Goal: Task Accomplishment & Management: Use online tool/utility

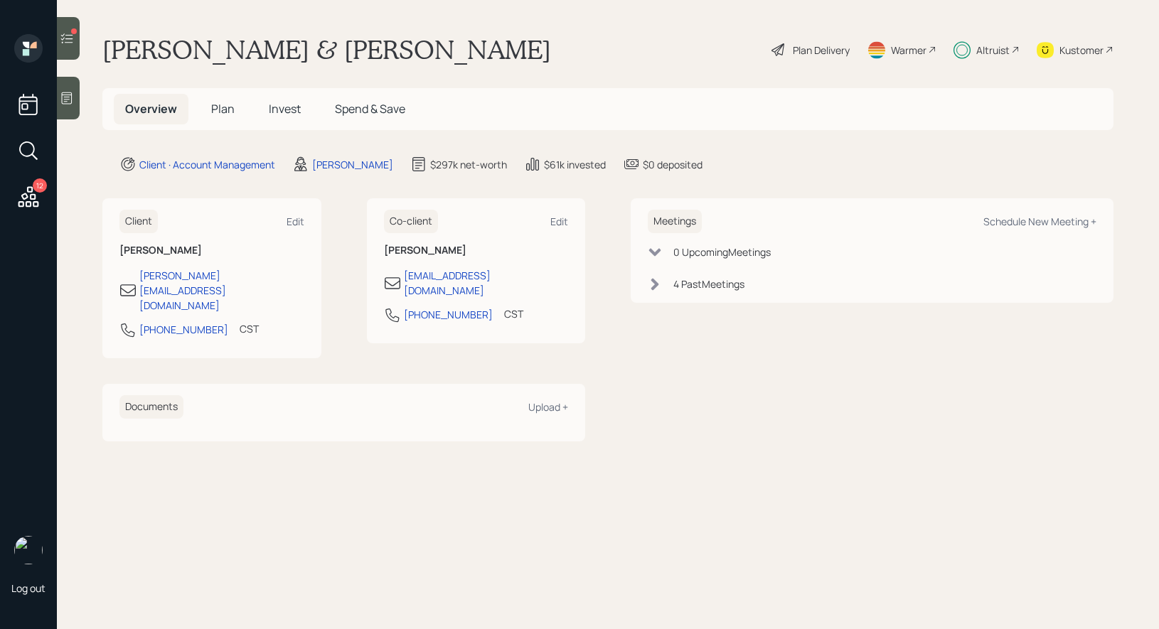
click at [69, 42] on icon at bounding box center [67, 38] width 14 height 14
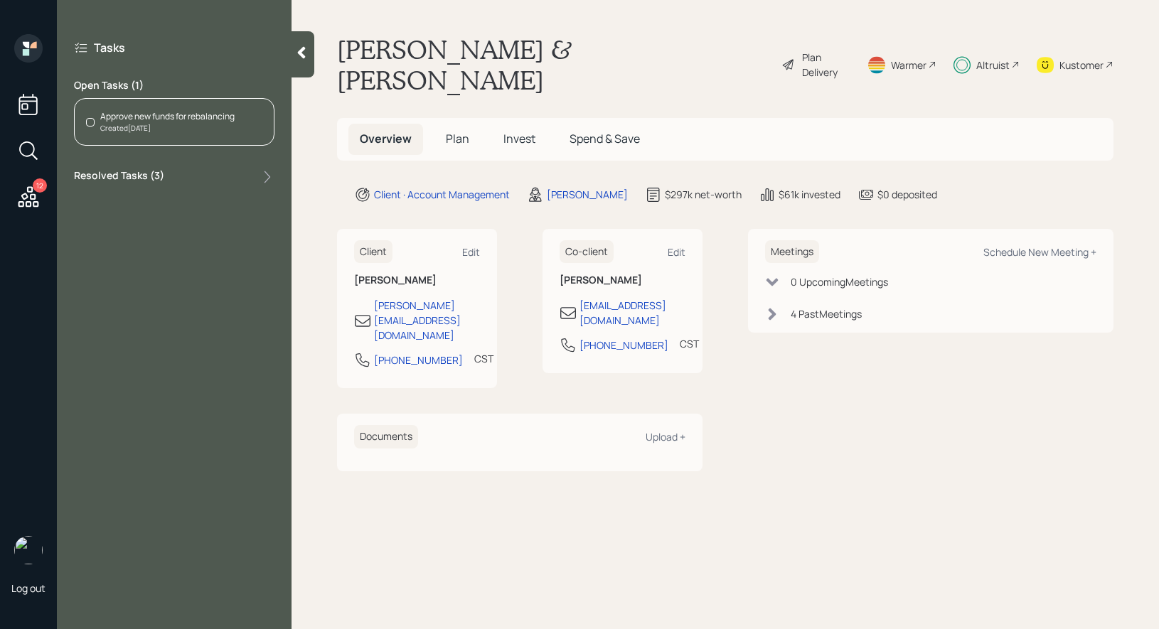
click at [142, 120] on div "Approve new funds for rebalancing" at bounding box center [167, 116] width 134 height 13
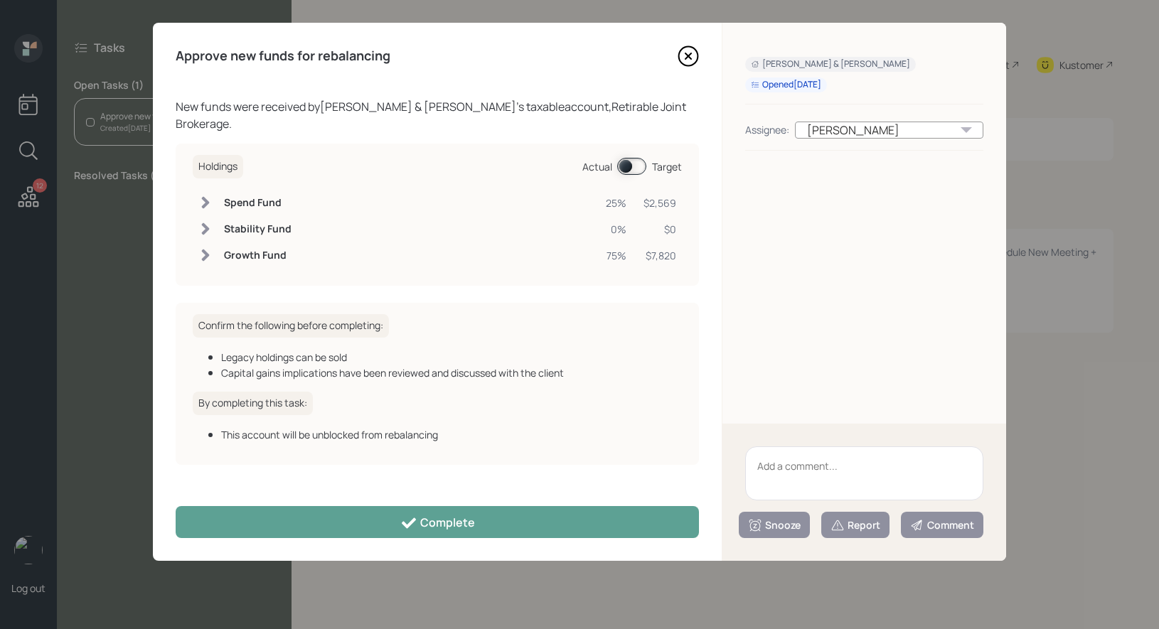
click at [628, 170] on span at bounding box center [631, 166] width 29 height 17
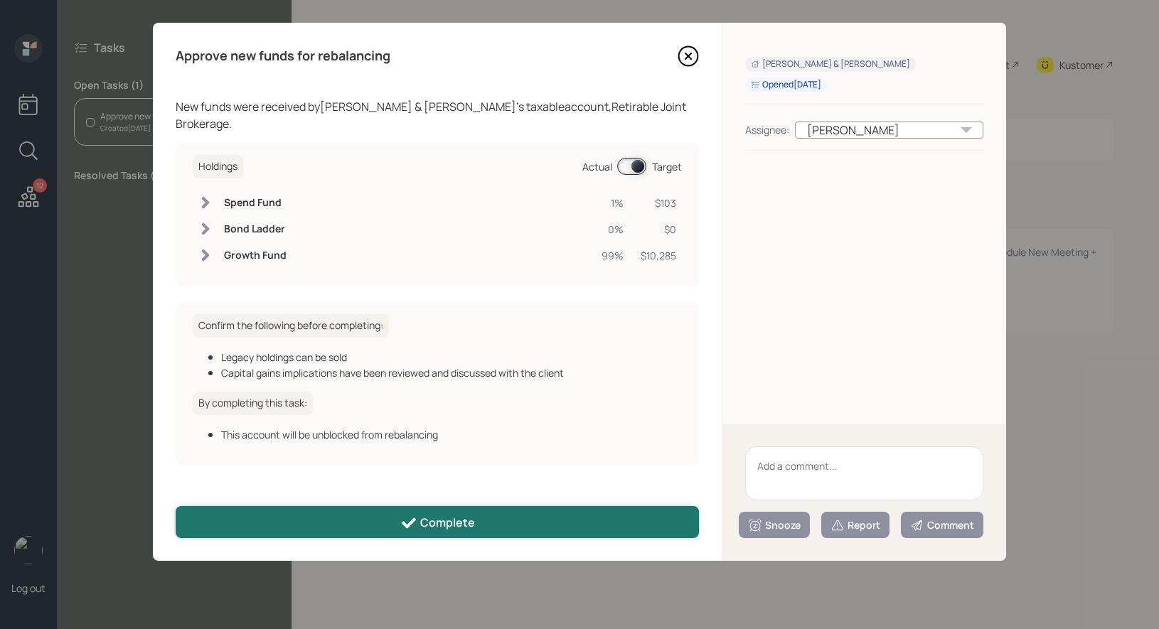
click at [434, 521] on div "Complete" at bounding box center [437, 523] width 75 height 17
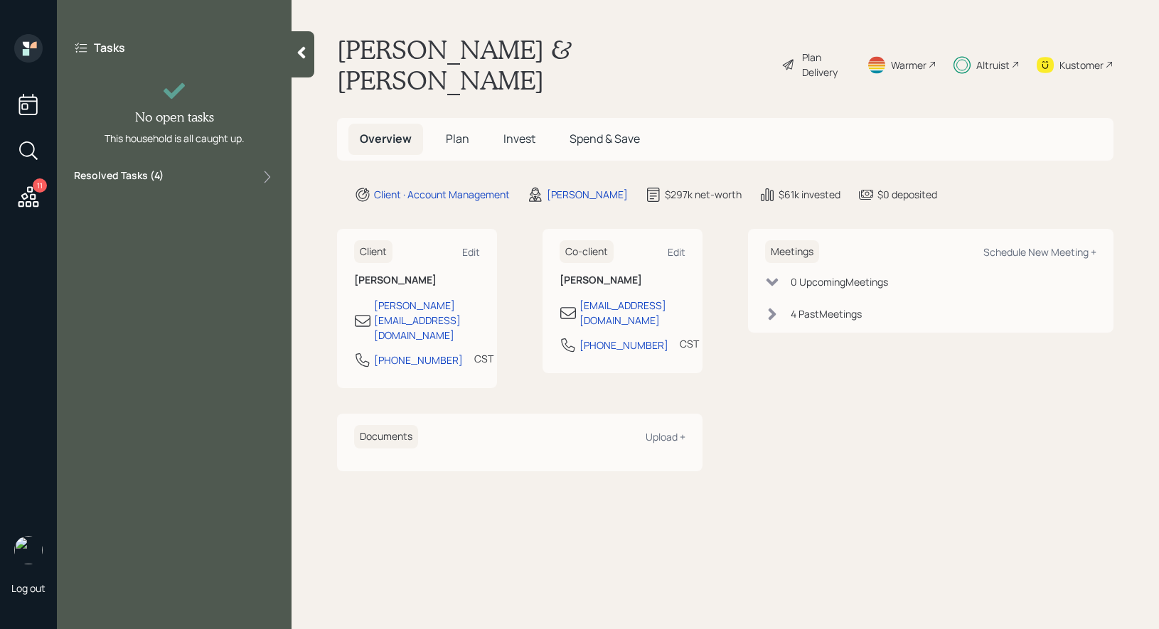
click at [28, 195] on icon at bounding box center [29, 197] width 26 height 26
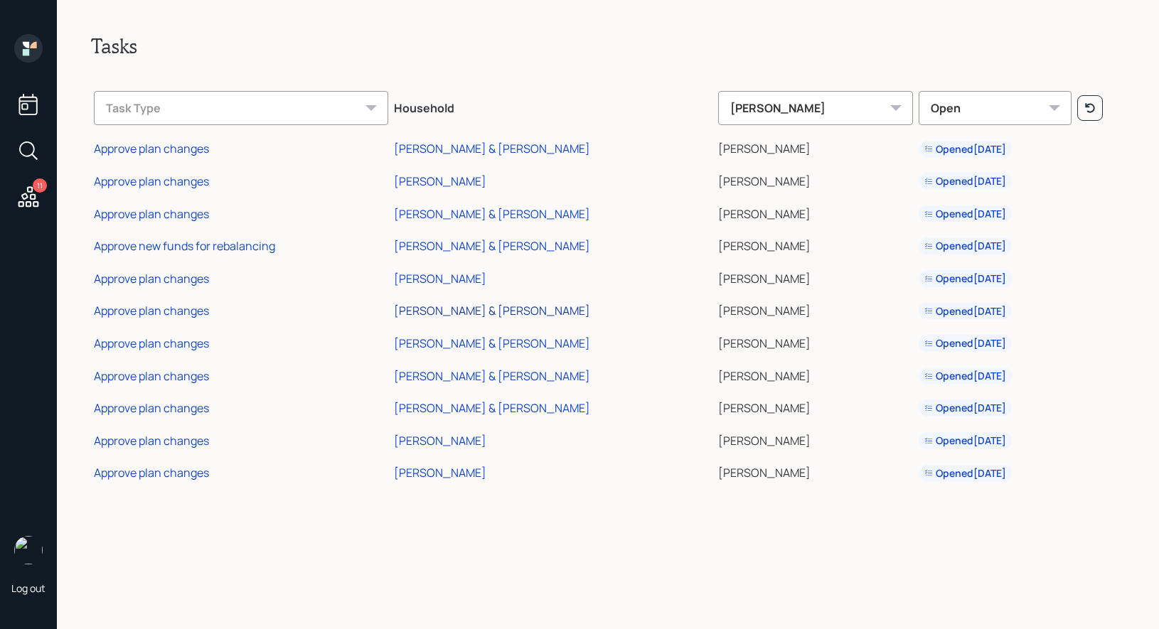
click at [449, 309] on div "[PERSON_NAME] & [PERSON_NAME]" at bounding box center [492, 311] width 196 height 16
